Goal: Transaction & Acquisition: Purchase product/service

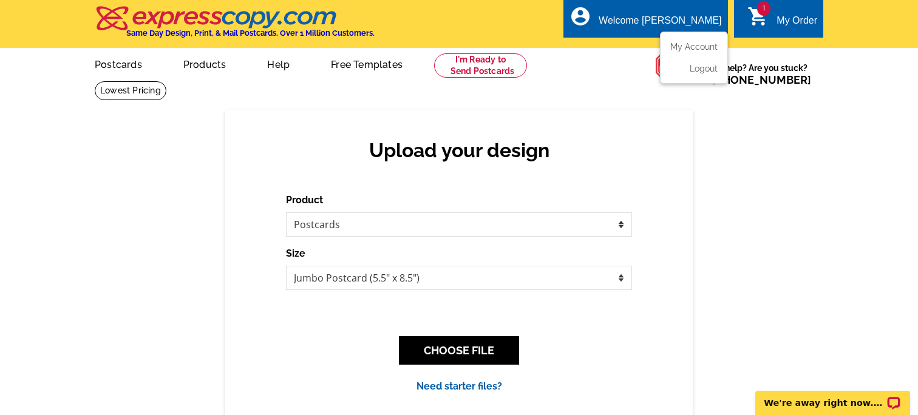
click at [654, 22] on div "account_circle Welcome [PERSON_NAME] My Account Logout" at bounding box center [645, 18] width 164 height 38
click at [685, 49] on link "My Account" at bounding box center [691, 46] width 52 height 11
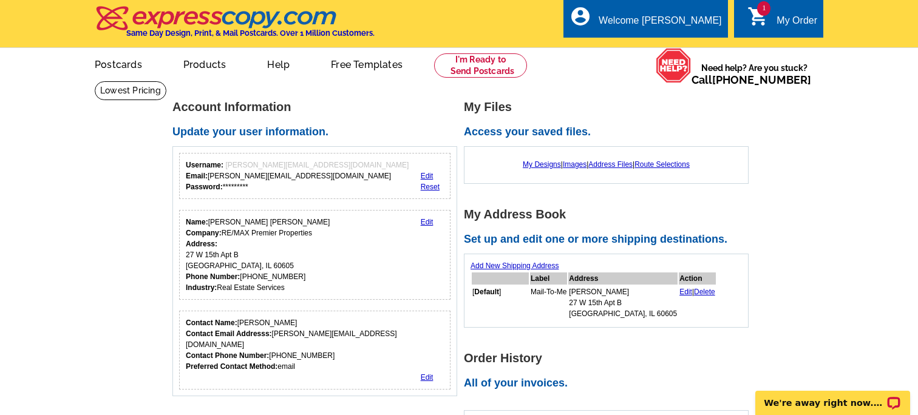
click at [763, 15] on span "1" at bounding box center [763, 8] width 13 height 15
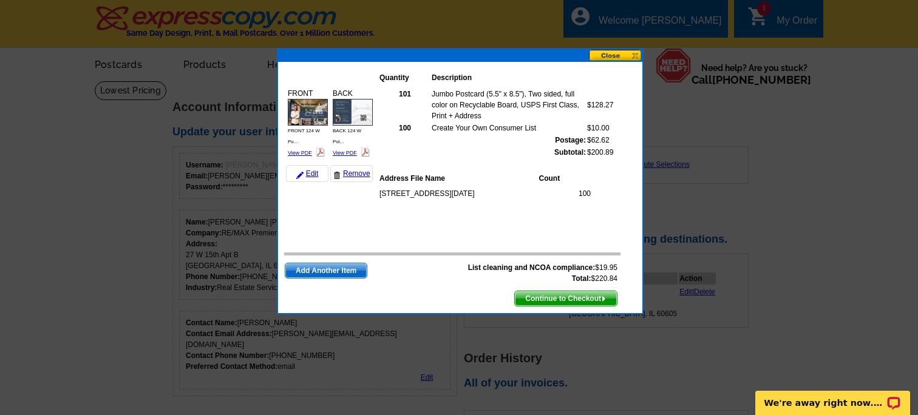
click at [556, 302] on span "Continue to Checkout" at bounding box center [566, 298] width 102 height 15
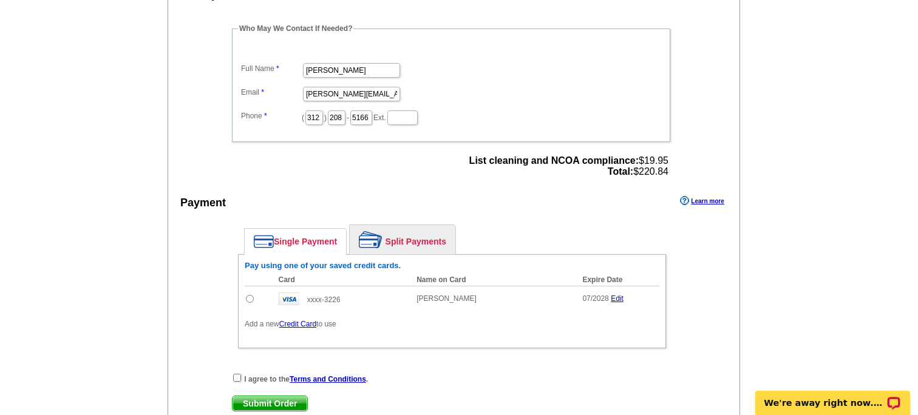
click at [246, 302] on input "radio" at bounding box center [250, 299] width 8 height 8
radio input "true"
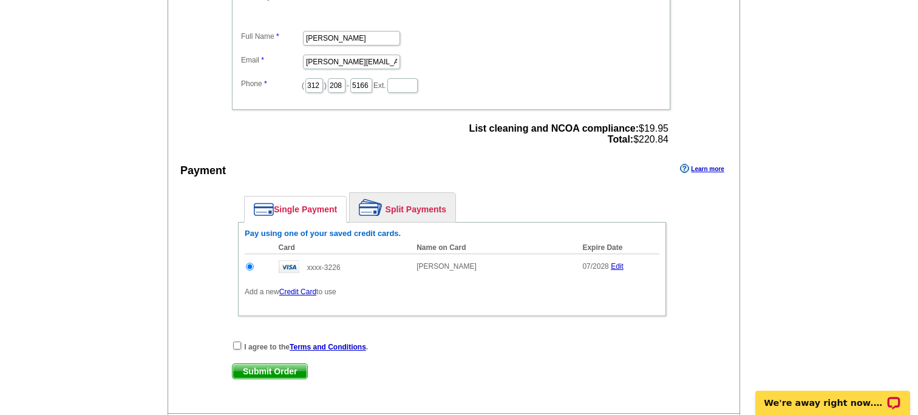
scroll to position [433, 0]
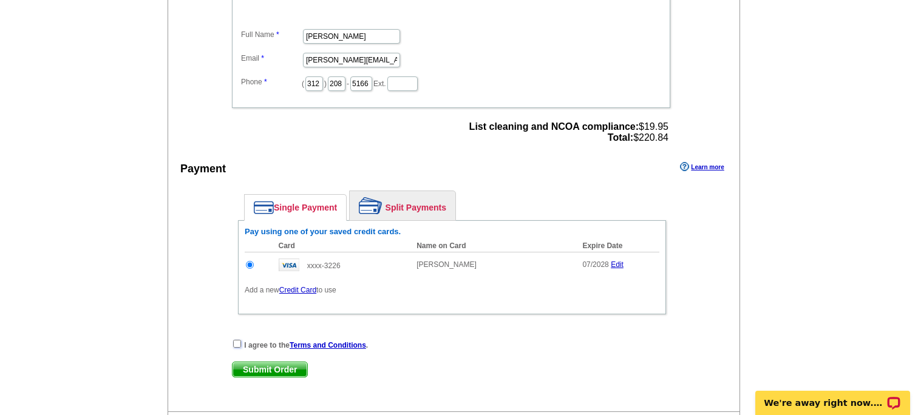
click at [239, 346] on input "checkbox" at bounding box center [237, 344] width 8 height 8
checkbox input "true"
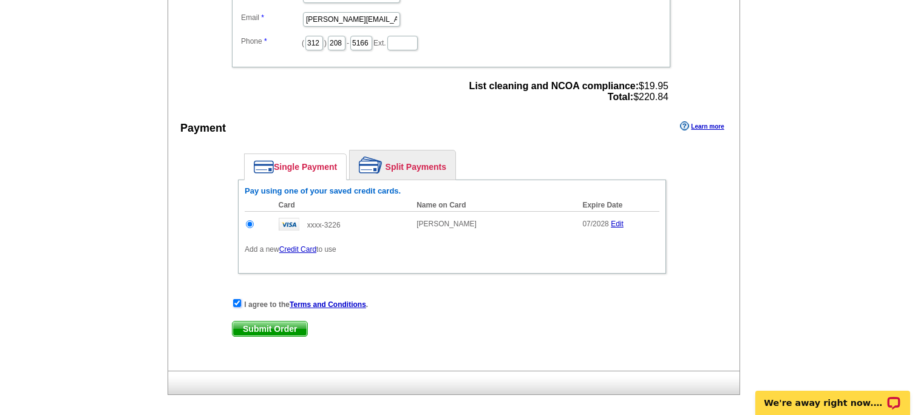
scroll to position [476, 0]
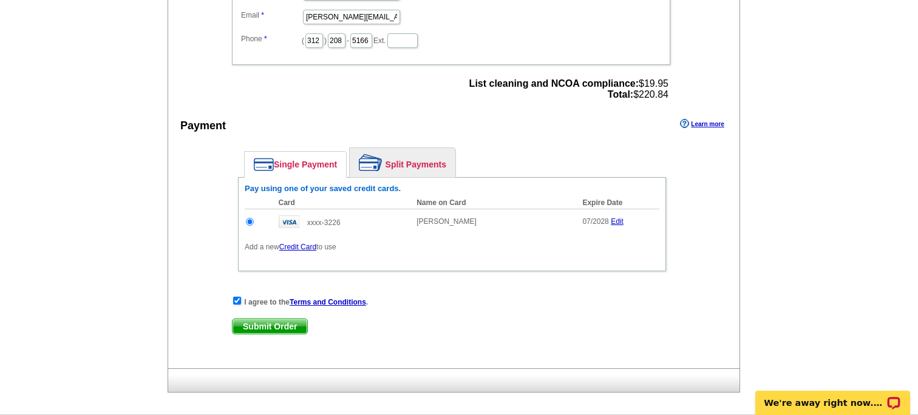
click at [280, 332] on span "Submit Order" at bounding box center [269, 326] width 75 height 15
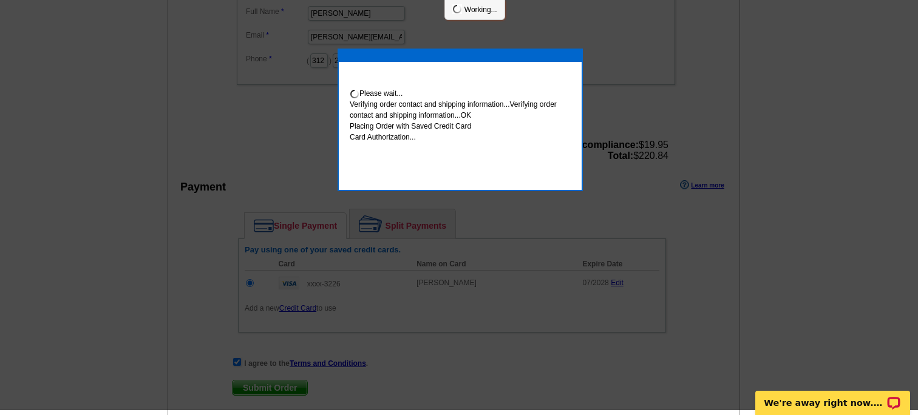
scroll to position [472, 0]
